Goal: Obtain resource: Download file/media

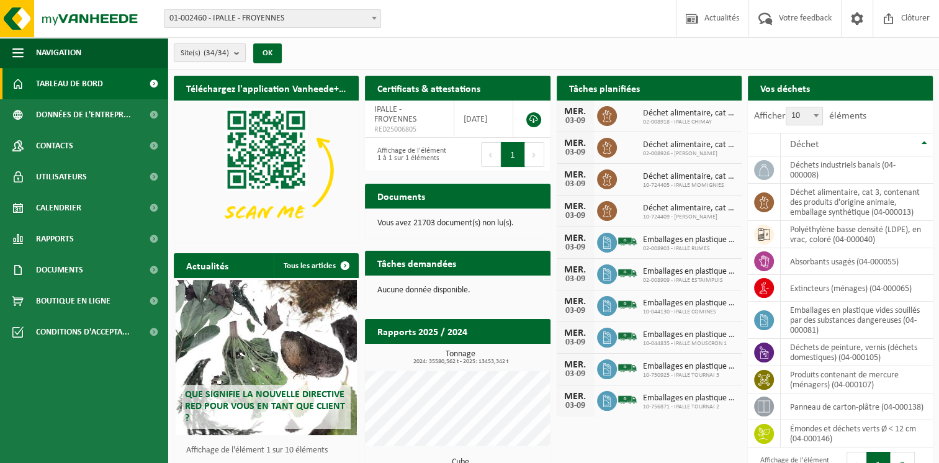
click at [235, 50] on b "submit" at bounding box center [239, 52] width 11 height 17
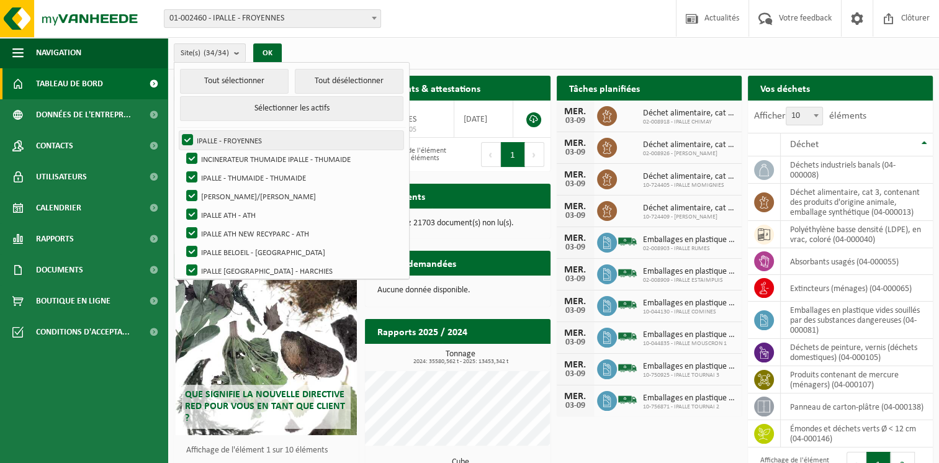
click at [237, 137] on label "IPALLE - FROYENNES" at bounding box center [291, 140] width 224 height 19
click at [178, 131] on input "IPALLE - FROYENNES" at bounding box center [177, 130] width 1 height 1
click at [237, 137] on label "IPALLE - FROYENNES" at bounding box center [291, 140] width 224 height 19
click at [178, 131] on input "IPALLE - FROYENNES" at bounding box center [177, 130] width 1 height 1
checkbox input "true"
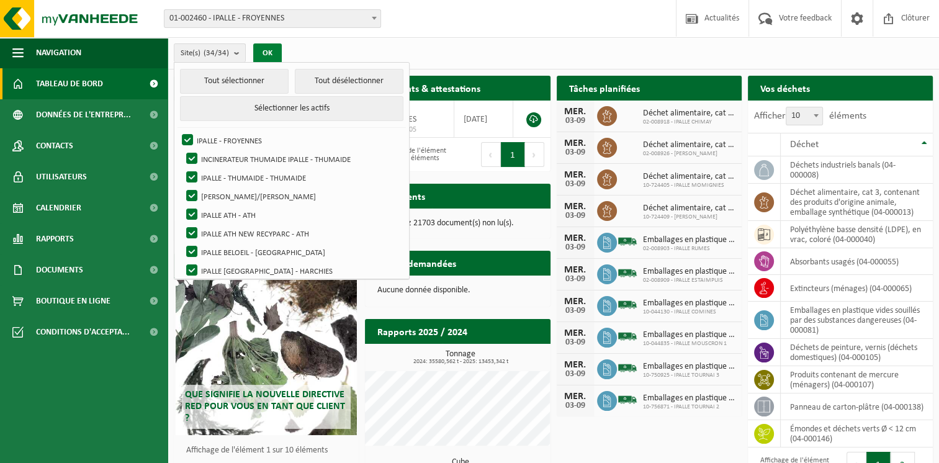
click at [268, 50] on button "OK" at bounding box center [267, 53] width 29 height 20
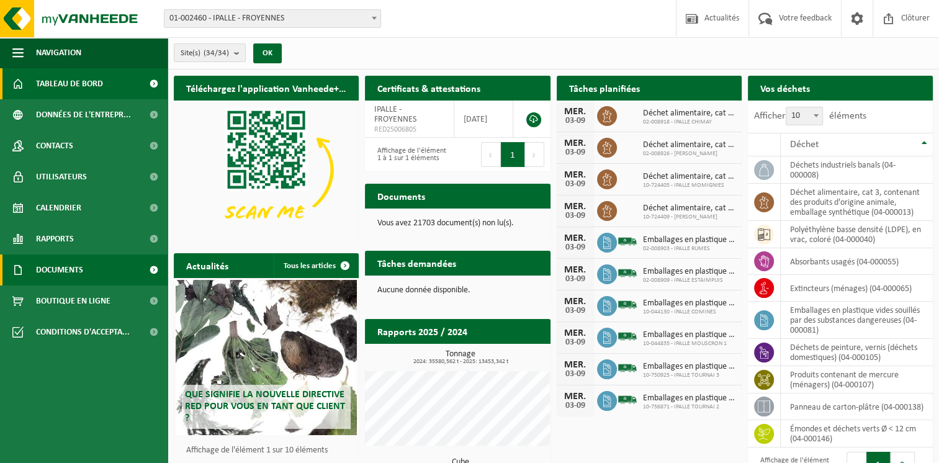
click at [151, 269] on span at bounding box center [154, 270] width 28 height 31
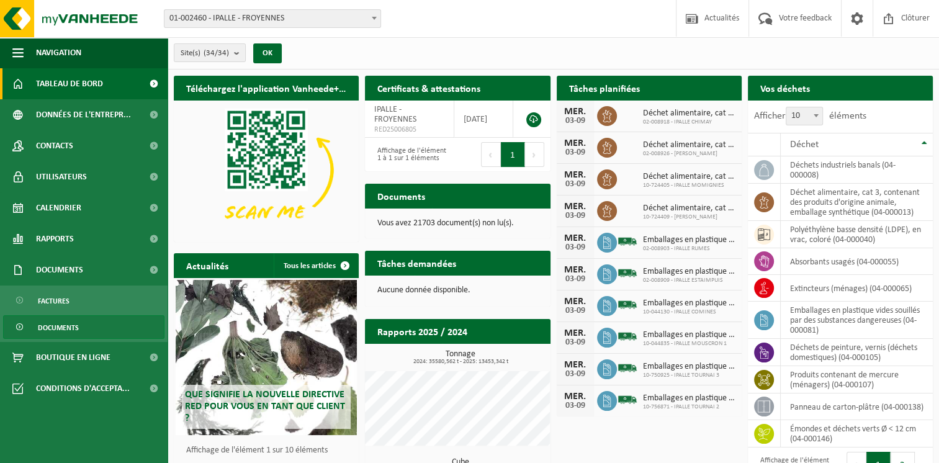
click at [60, 326] on span "Documents" at bounding box center [58, 328] width 41 height 24
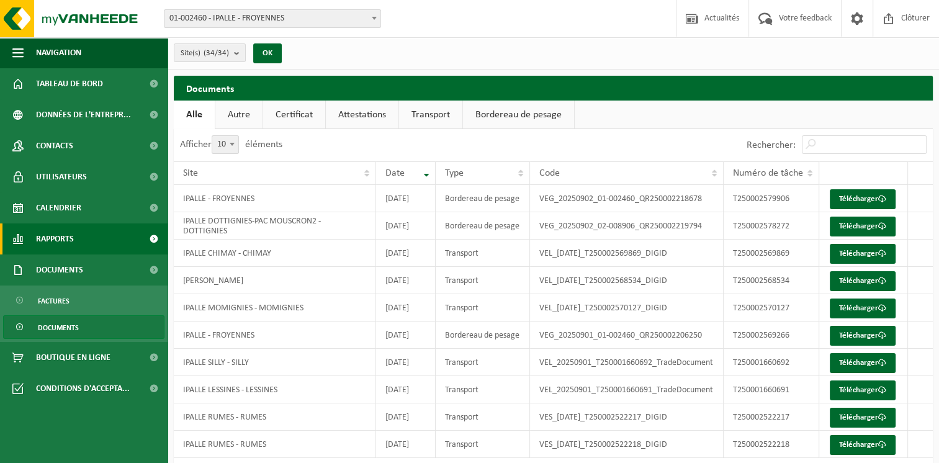
click at [153, 240] on span at bounding box center [154, 239] width 28 height 31
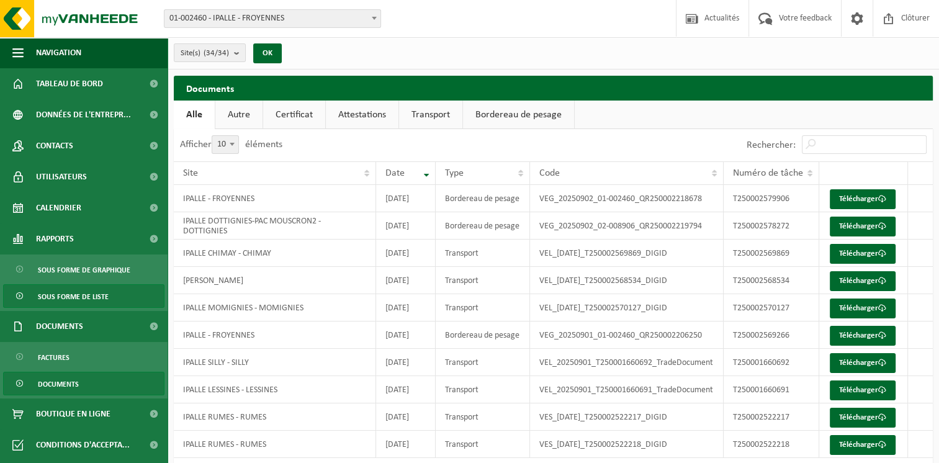
click at [105, 297] on span "Sous forme de liste" at bounding box center [73, 297] width 71 height 24
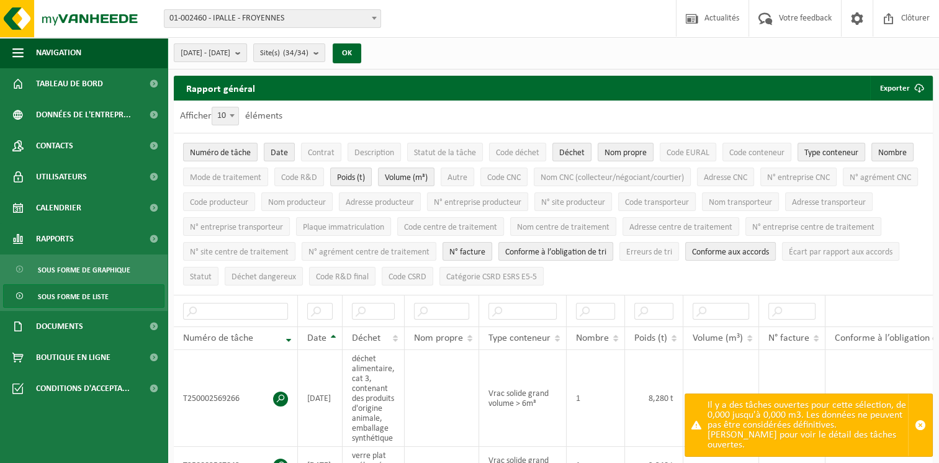
click at [246, 52] on b "submit" at bounding box center [240, 52] width 11 height 17
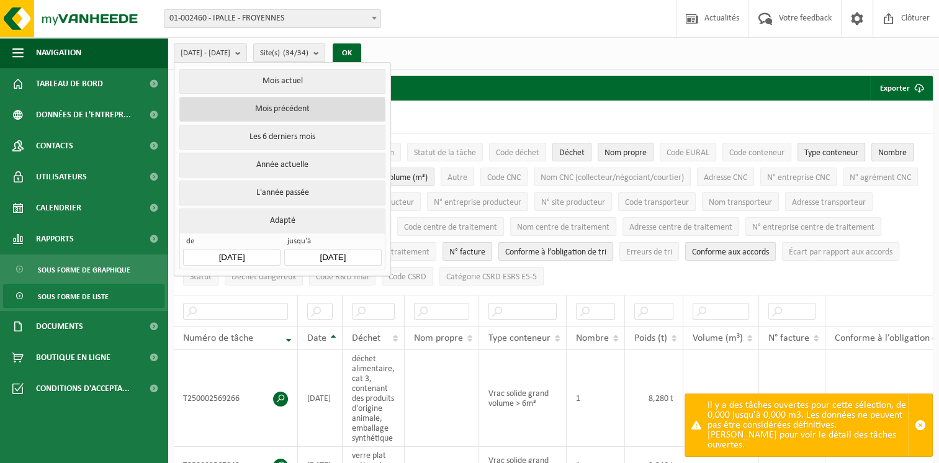
click at [269, 108] on button "Mois précédent" at bounding box center [281, 109] width 205 height 25
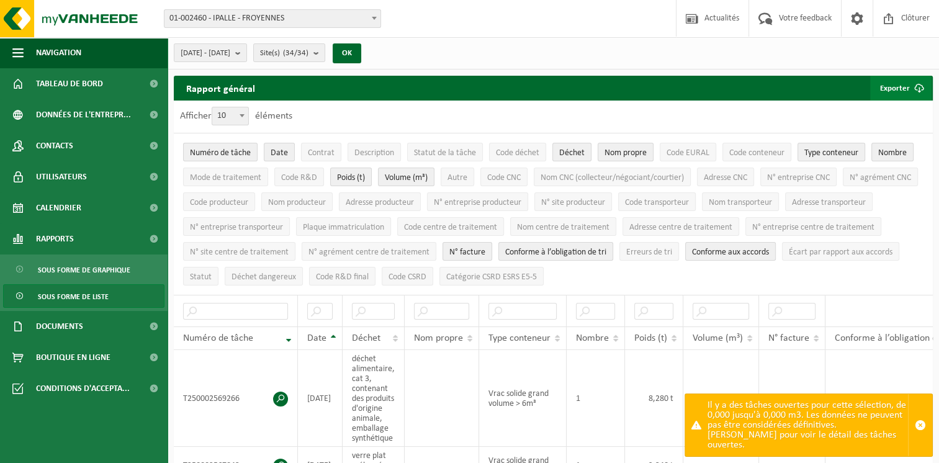
click at [892, 88] on button "Exporter" at bounding box center [900, 88] width 61 height 25
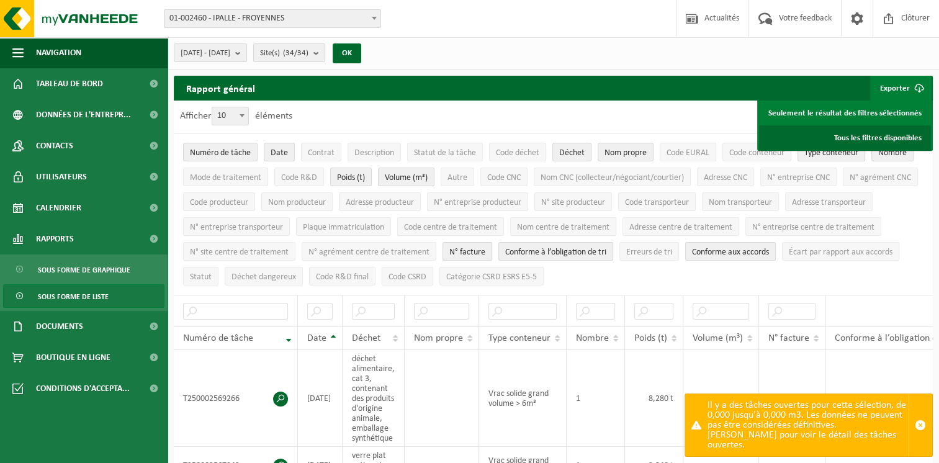
click at [888, 135] on link "Tous les filtres disponibles" at bounding box center [845, 137] width 172 height 25
